Goal: Information Seeking & Learning: Understand process/instructions

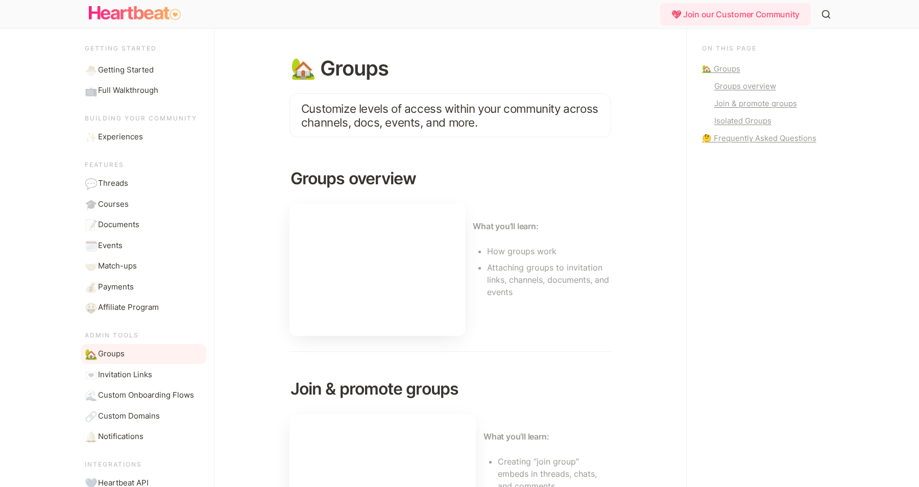
click at [826, 15] on icon "Main" at bounding box center [826, 14] width 10 height 10
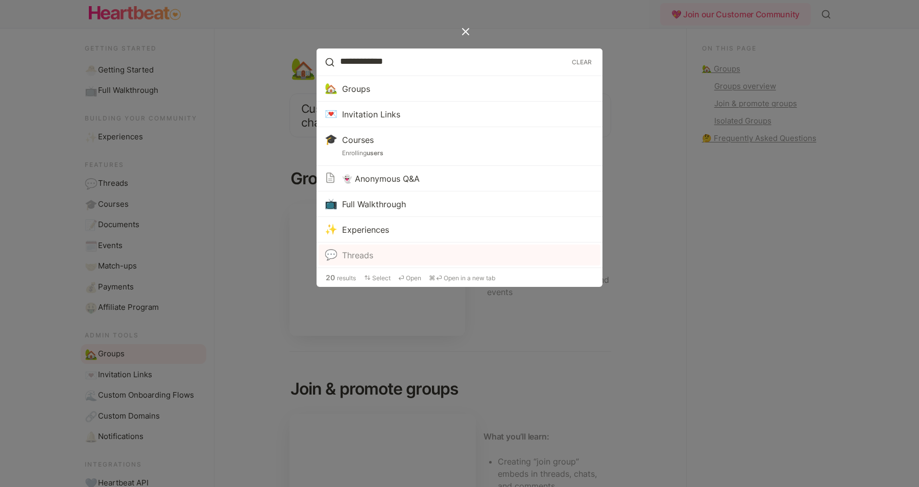
click at [357, 254] on div "Threads" at bounding box center [357, 255] width 31 height 12
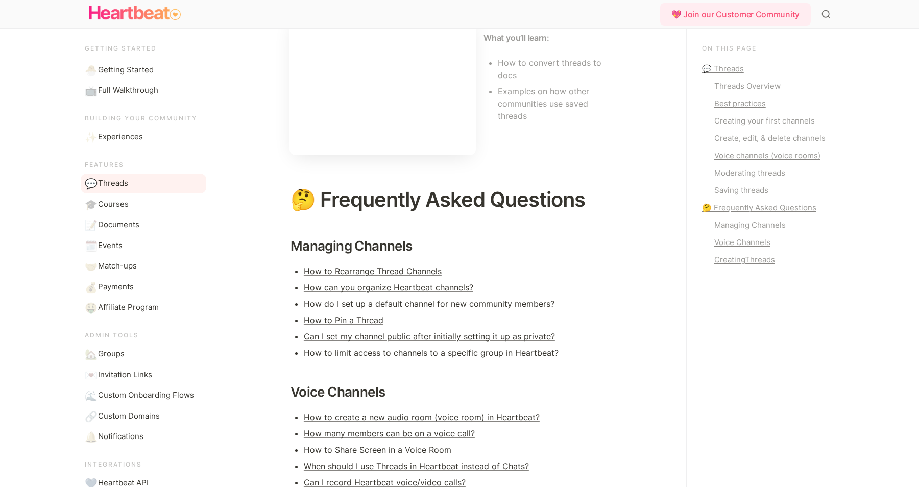
scroll to position [1479, 0]
click at [525, 304] on link "How do I set up a default channel for new community members?" at bounding box center [429, 303] width 251 height 10
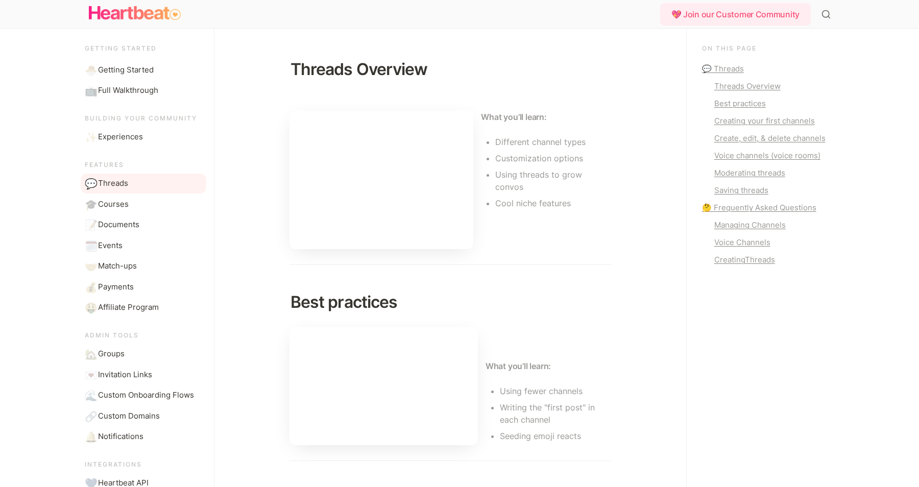
scroll to position [0, 0]
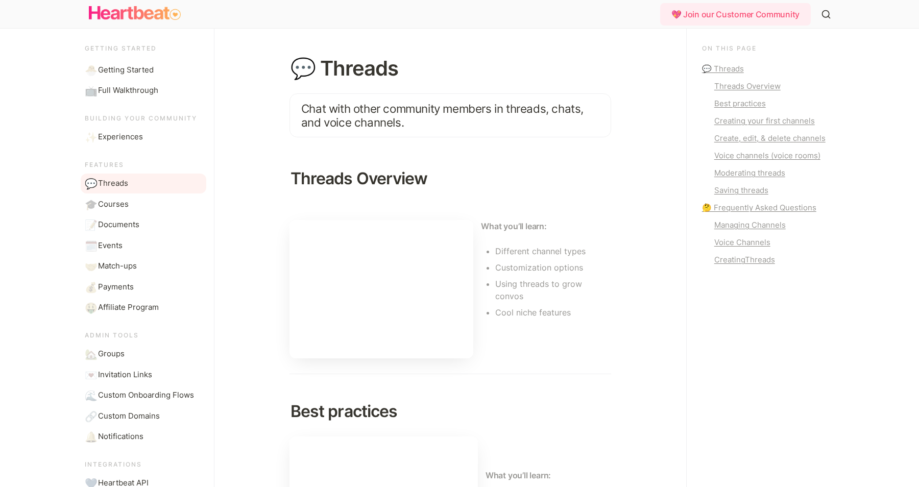
click at [828, 10] on icon "Main" at bounding box center [826, 14] width 10 height 10
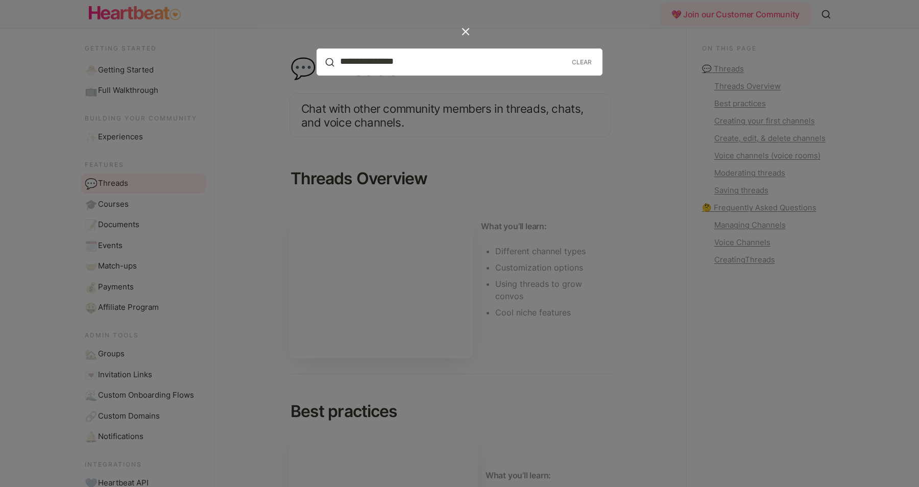
type input "**********"
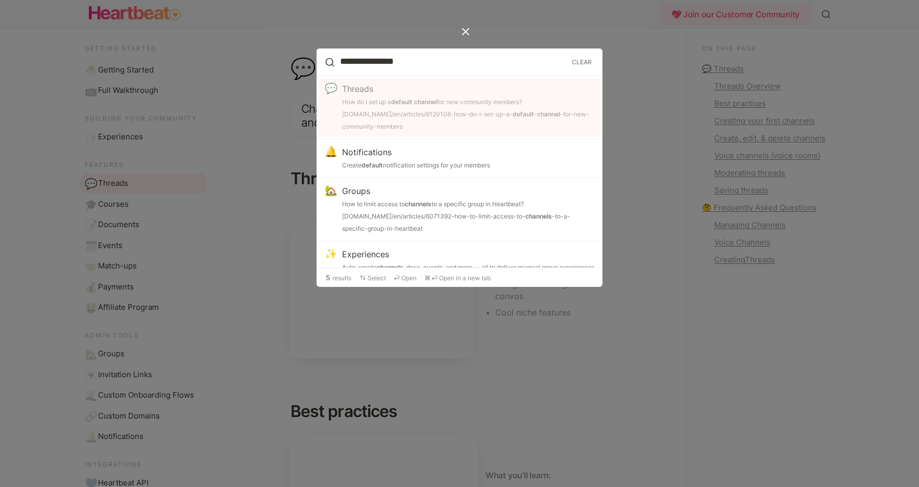
click at [463, 110] on div "How do I set up a default channel for new community members? [DOMAIN_NAME]/en/a…" at bounding box center [468, 114] width 252 height 37
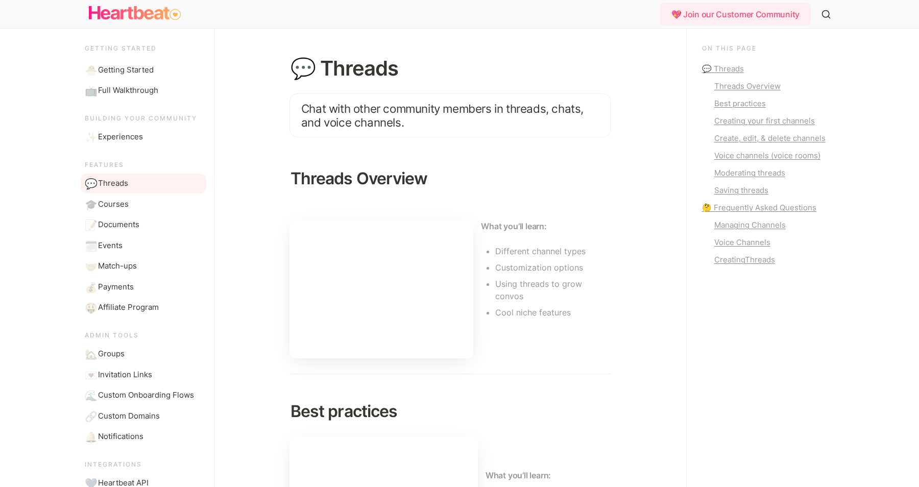
click at [828, 11] on circle "Main" at bounding box center [826, 13] width 7 height 7
